Goal: Find contact information: Find contact information

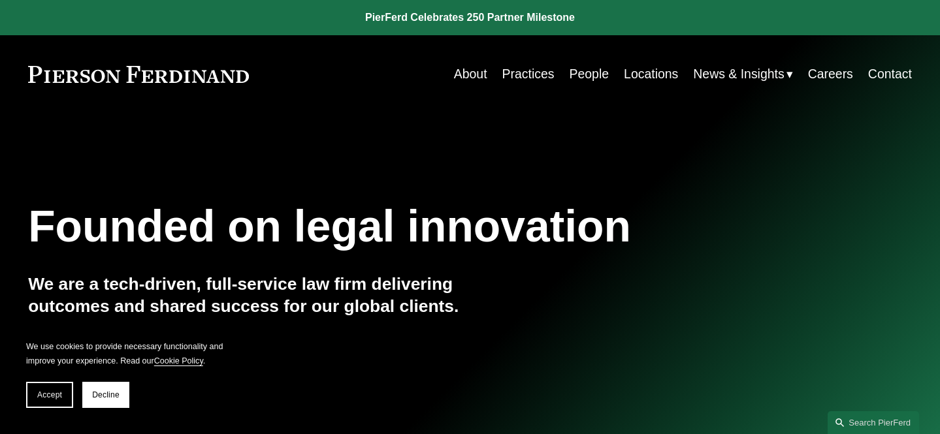
click at [518, 76] on link "Practices" at bounding box center [528, 73] width 52 height 25
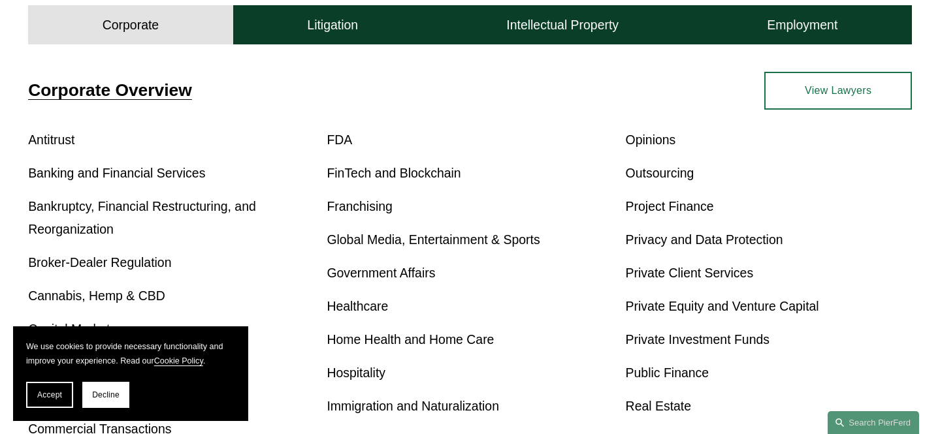
scroll to position [436, 0]
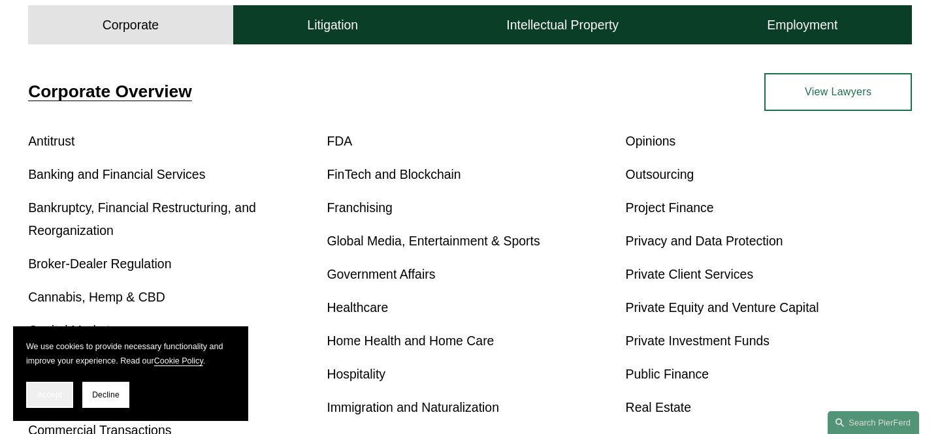
click at [54, 393] on span "Accept" at bounding box center [49, 395] width 25 height 9
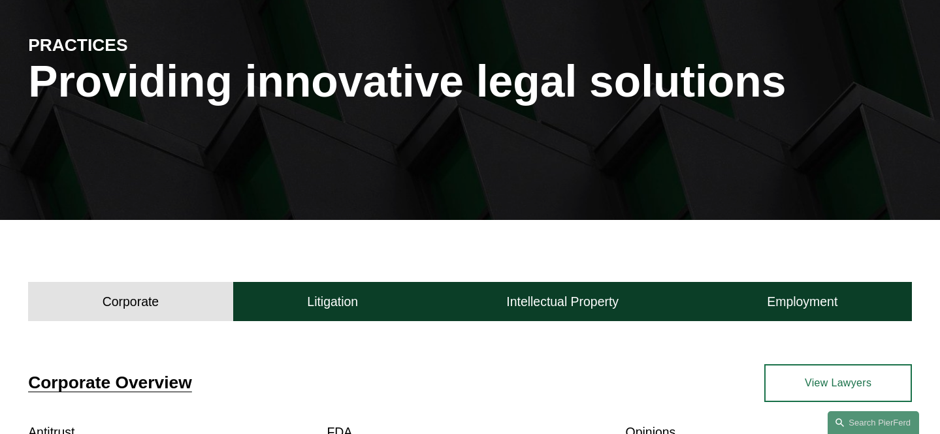
scroll to position [0, 0]
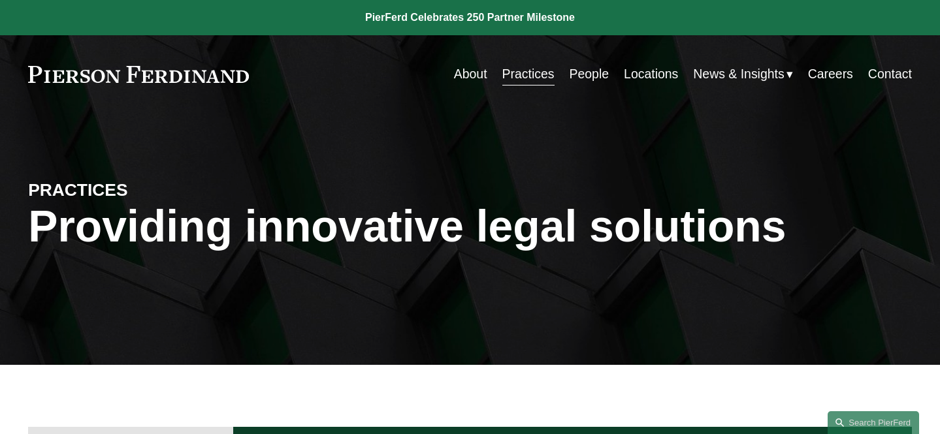
click at [833, 78] on link "Careers" at bounding box center [830, 73] width 45 height 25
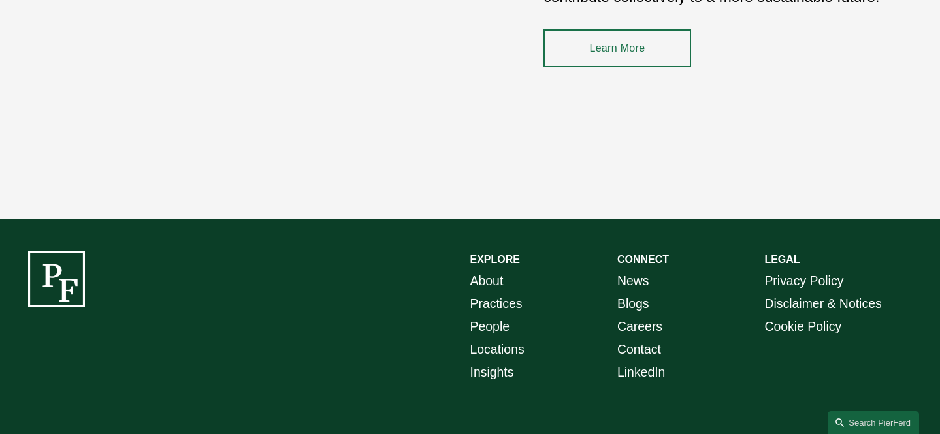
scroll to position [1931, 0]
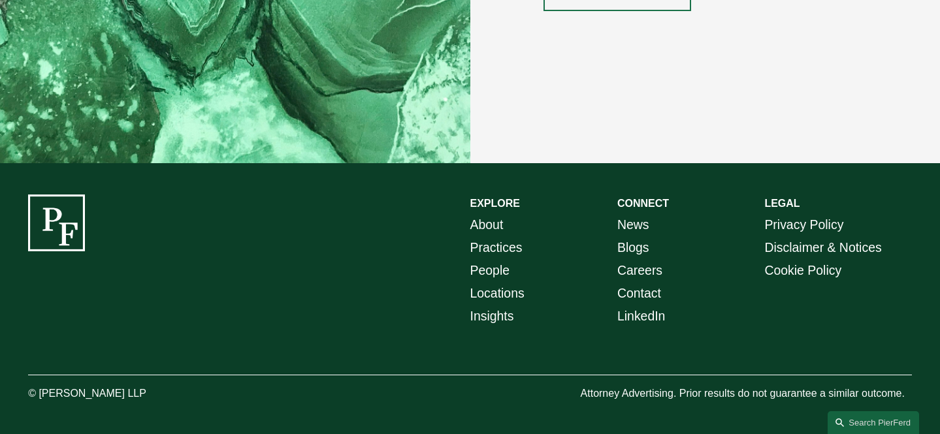
click at [499, 270] on link "People" at bounding box center [490, 270] width 40 height 23
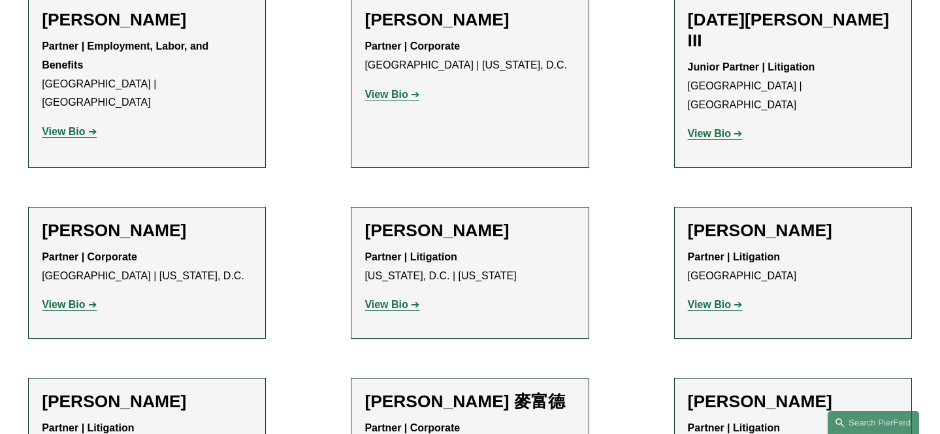
scroll to position [11058, 0]
